Goal: Find contact information

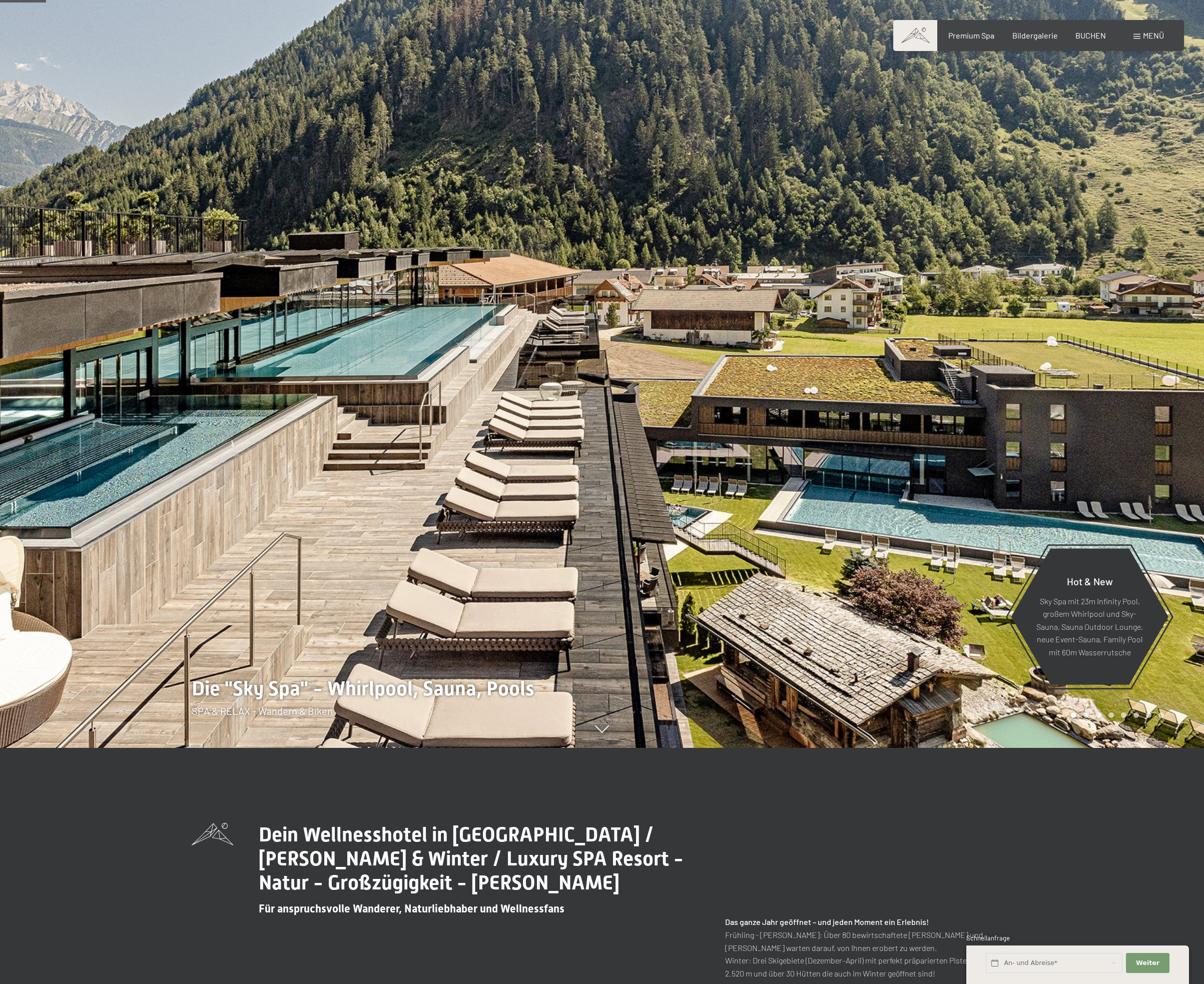
scroll to position [350, 0]
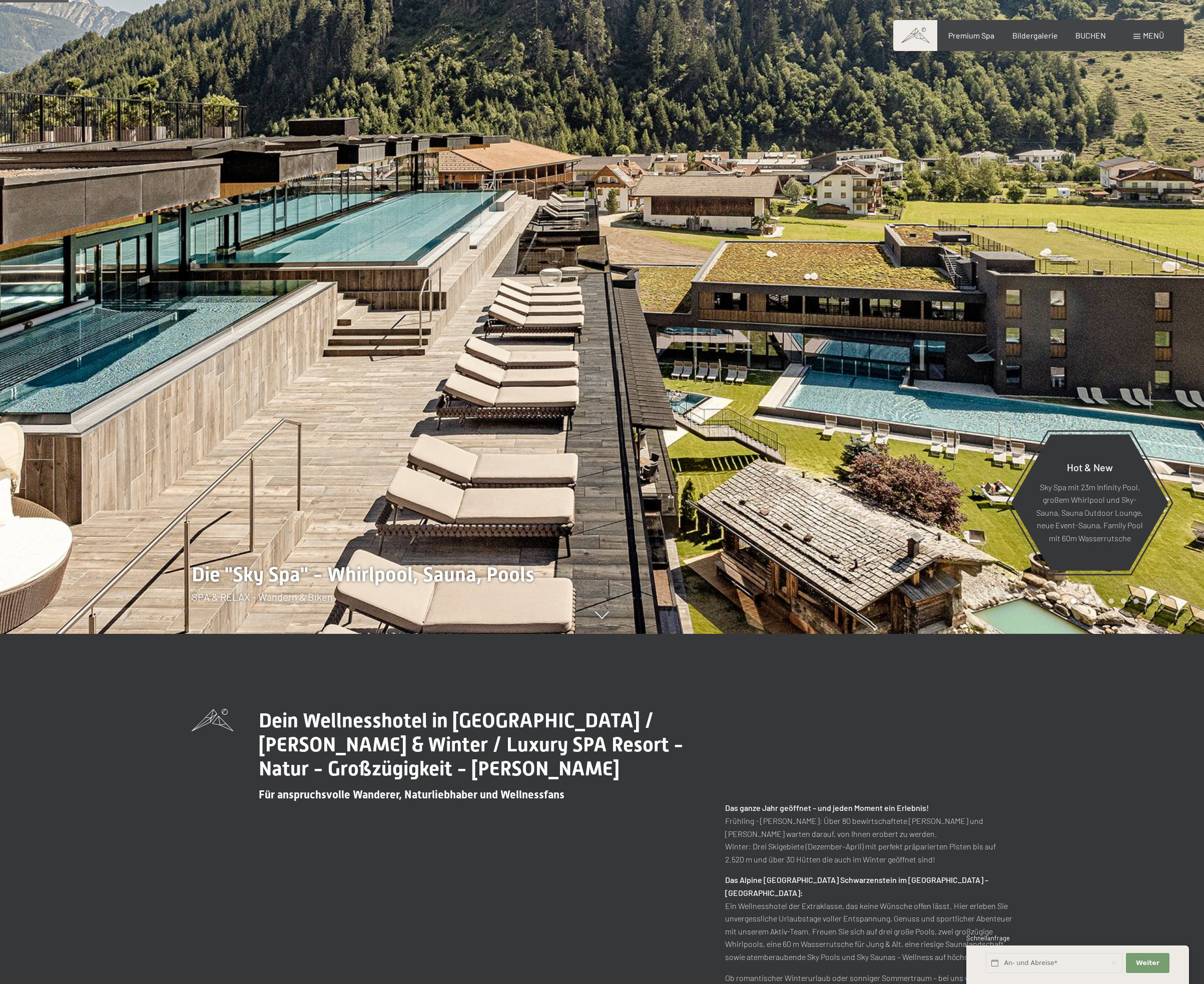
click at [733, 780] on div "Dein Wellnesshotel in [GEOGRAPHIC_DATA] / [PERSON_NAME] & Winter / Luxury SPA R…" at bounding box center [602, 888] width 820 height 360
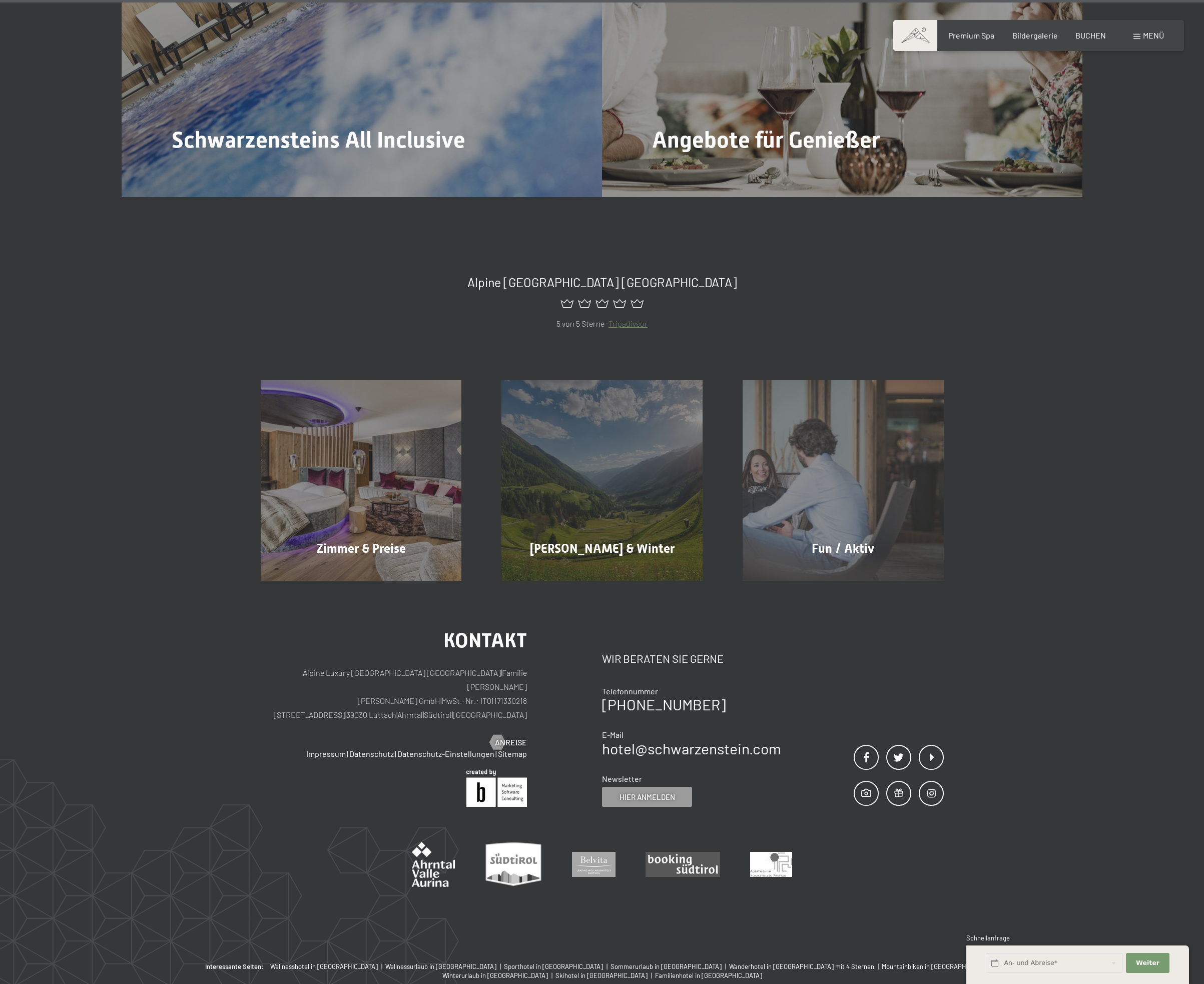
scroll to position [5742, 0]
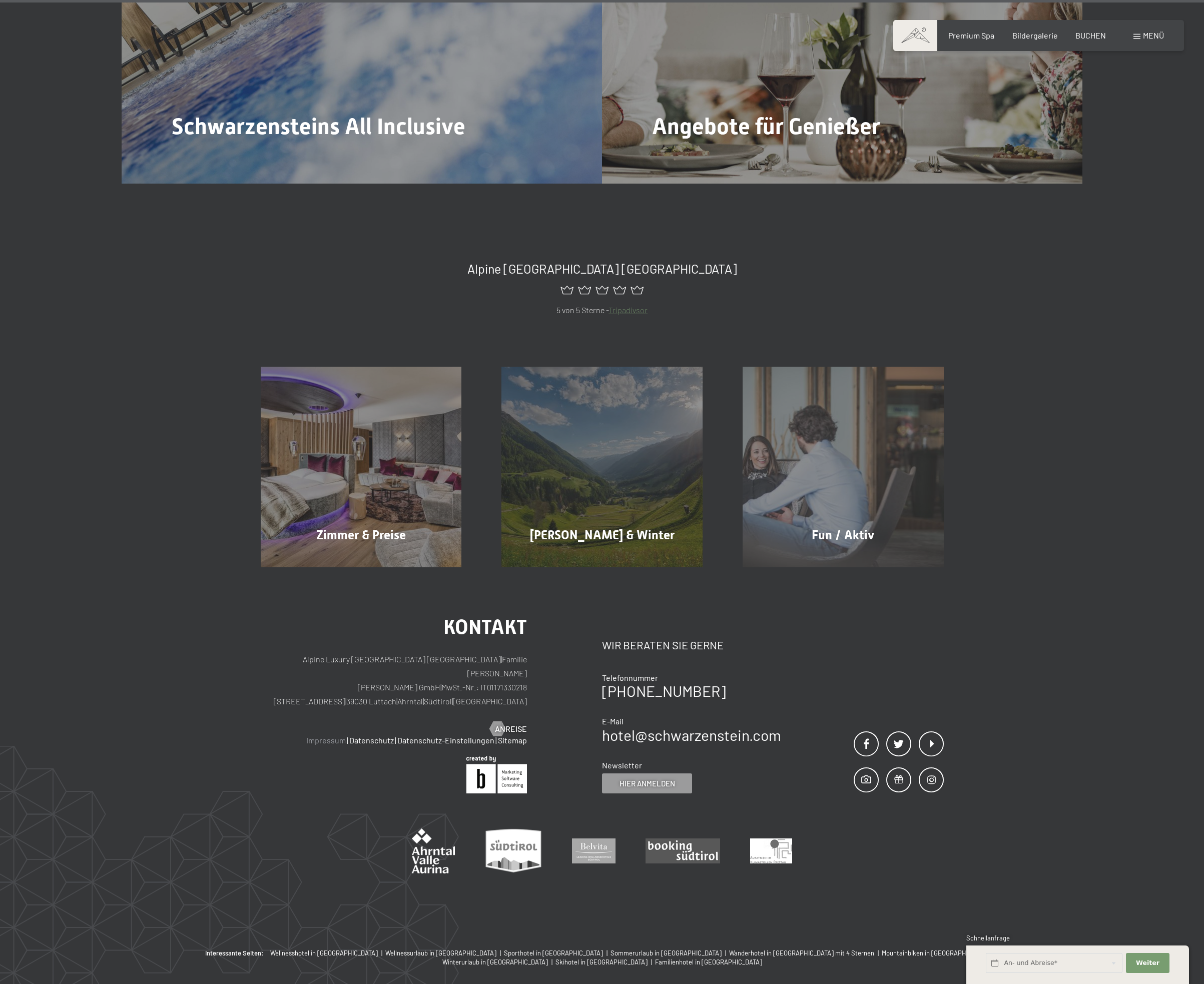
click at [334, 735] on link "Impressum" at bounding box center [325, 740] width 40 height 10
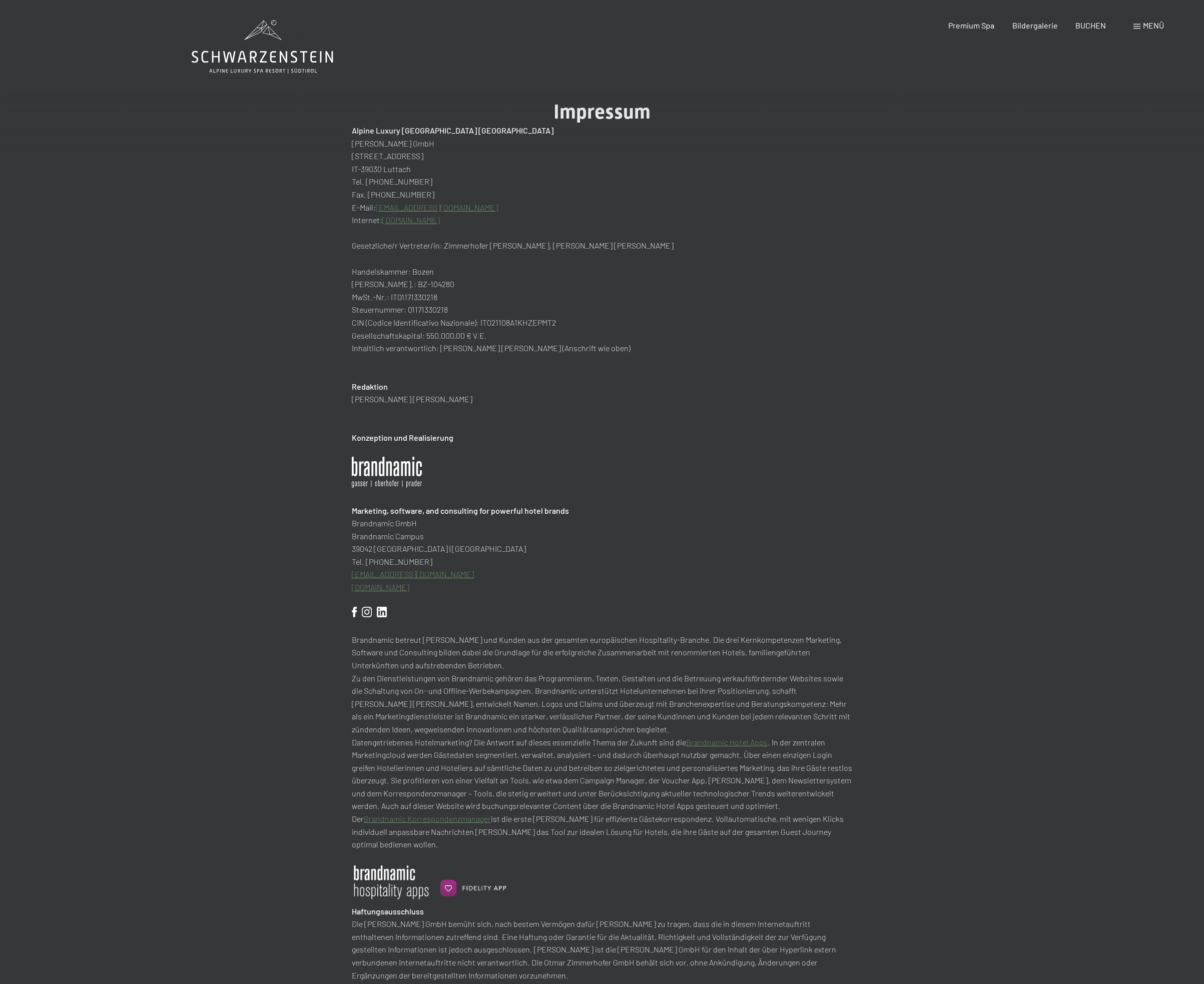
click at [589, 672] on p "Zu den Dienstleistungen von Brandnamic gehören das Programmieren, Texten, Gesta…" at bounding box center [602, 703] width 501 height 64
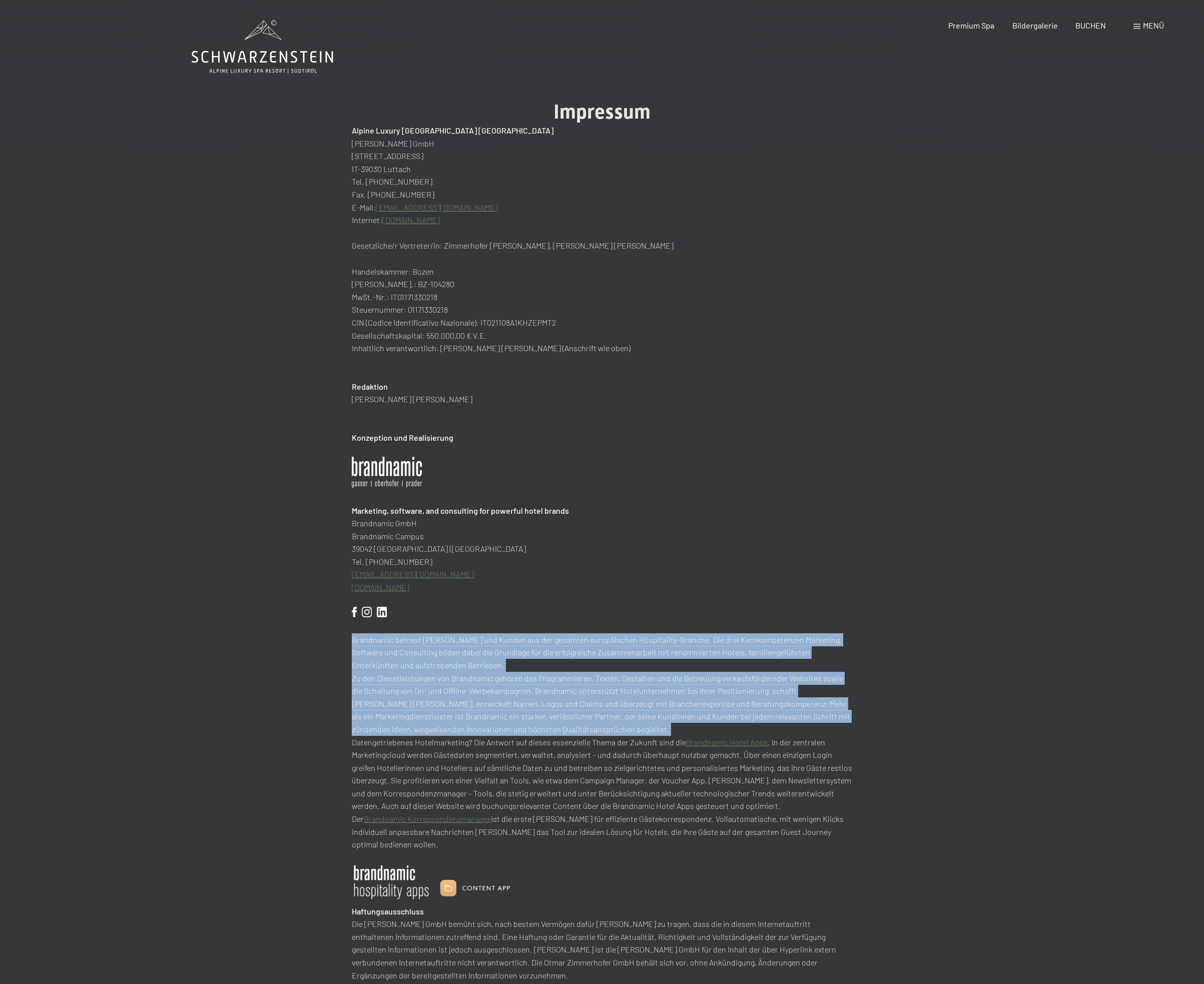
drag, startPoint x: 589, startPoint y: 672, endPoint x: 588, endPoint y: 649, distance: 23.0
click at [588, 649] on div "Alpine Luxury SPA Resort SCHWARZENSTEIN Otmar Zimmerhofer GmbH Dorfstraße 11 IT…" at bounding box center [602, 688] width 501 height 1127
click at [588, 649] on p "Brandnamic betreut Kundinnen und Kunden aus der gesamten europäischen Hospitali…" at bounding box center [602, 652] width 501 height 39
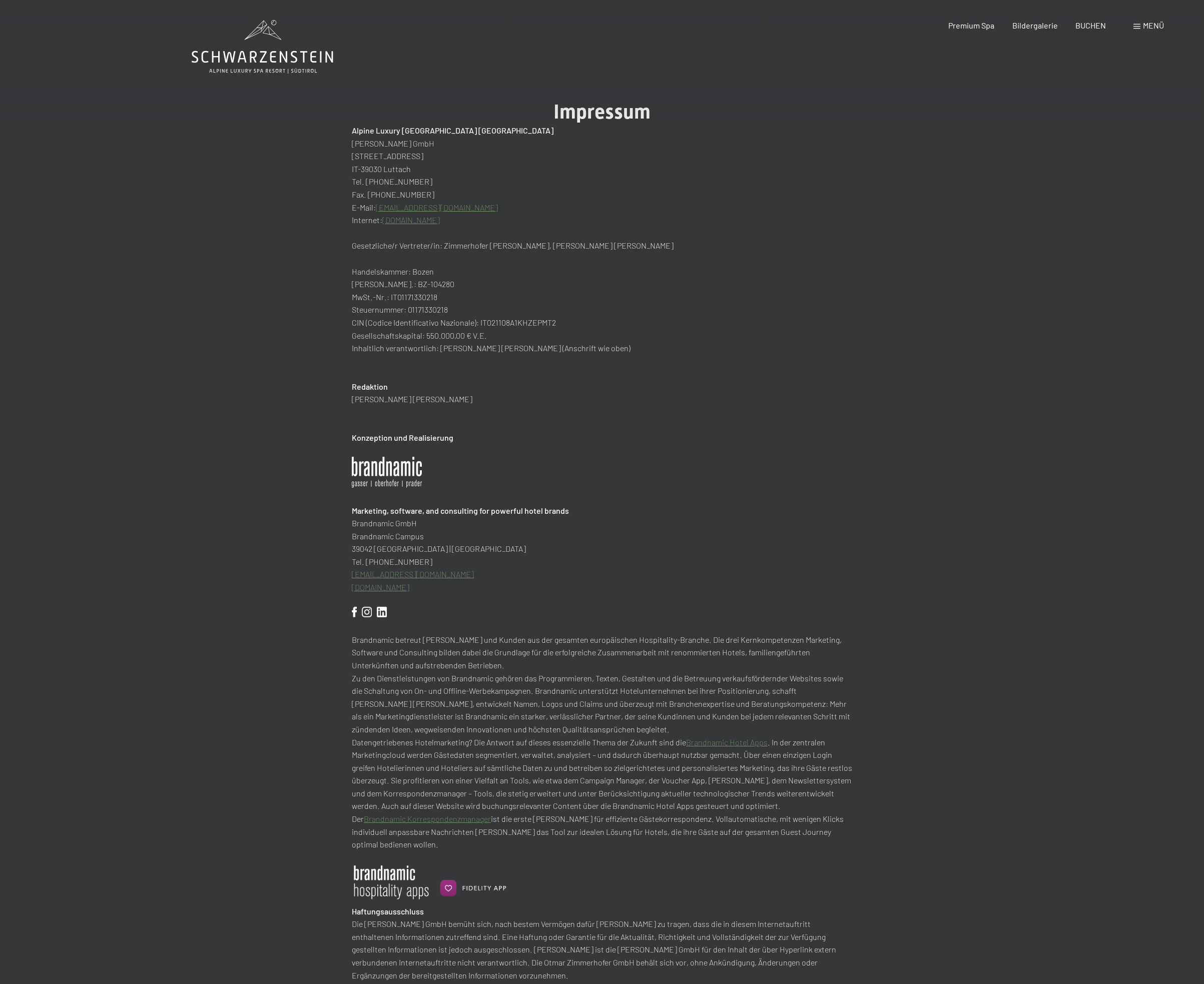
click at [377, 440] on h2 "Konzeption und Realisierung" at bounding box center [602, 437] width 501 height 13
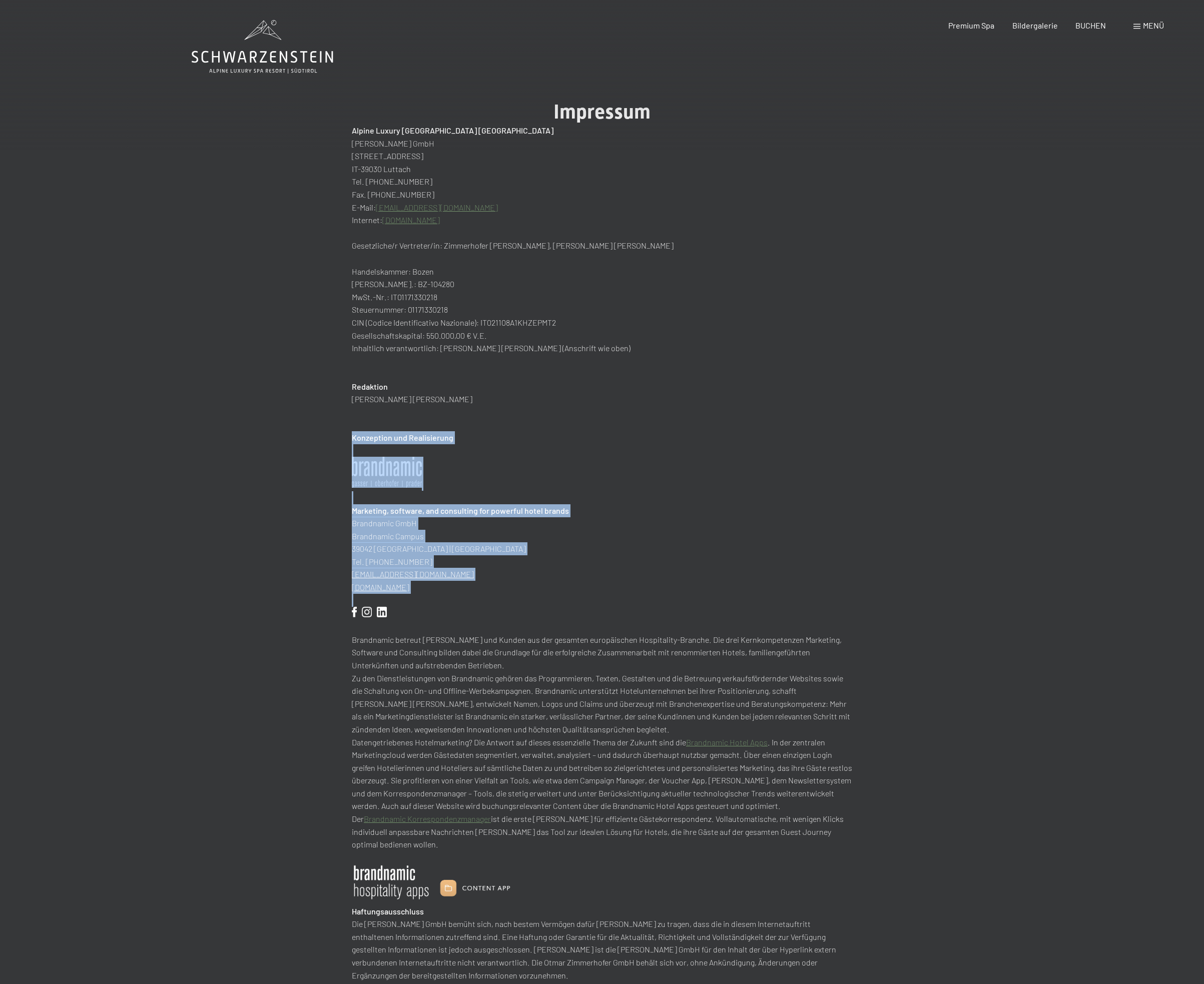
drag, startPoint x: 377, startPoint y: 440, endPoint x: 490, endPoint y: 601, distance: 196.7
click at [490, 601] on div "Alpine Luxury SPA Resort SCHWARZENSTEIN Otmar Zimmerhofer GmbH Dorfstraße 11 IT…" at bounding box center [602, 688] width 501 height 1127
click at [487, 600] on div "Alpine Luxury SPA Resort SCHWARZENSTEIN Otmar Zimmerhofer GmbH Dorfstraße 11 IT…" at bounding box center [602, 688] width 501 height 1127
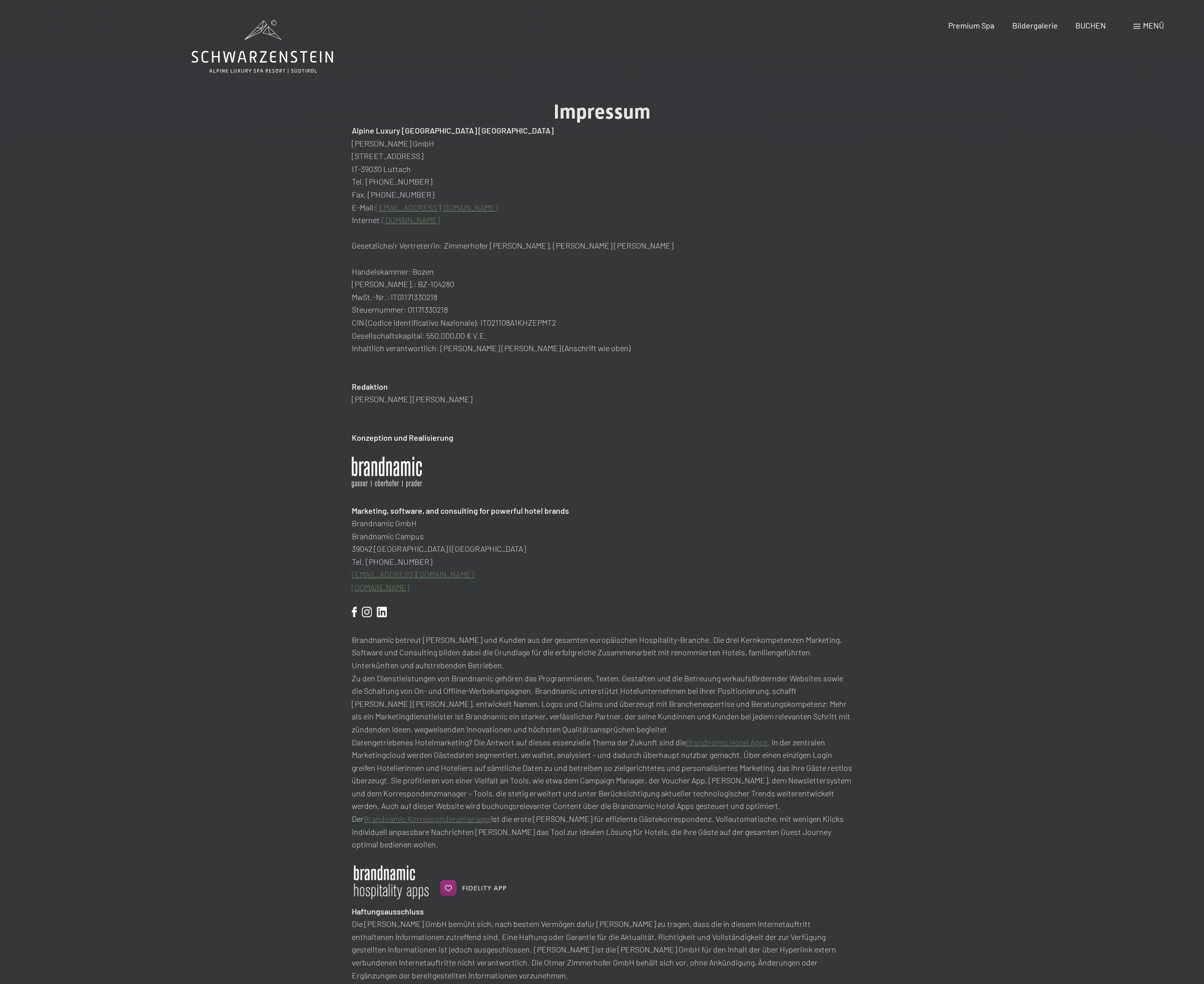
click at [754, 372] on div "Alpine Luxury SPA Resort SCHWARZENSTEIN Otmar Zimmerhofer GmbH Dorfstraße 11 IT…" at bounding box center [602, 688] width 501 height 1127
click at [358, 144] on p "[PERSON_NAME] GmbH" at bounding box center [602, 143] width 501 height 13
drag, startPoint x: 358, startPoint y: 144, endPoint x: 434, endPoint y: 147, distance: 76.1
click at [434, 147] on p "[PERSON_NAME] GmbH" at bounding box center [602, 143] width 501 height 13
copy p "[PERSON_NAME] GmbH"
